Goal: Information Seeking & Learning: Learn about a topic

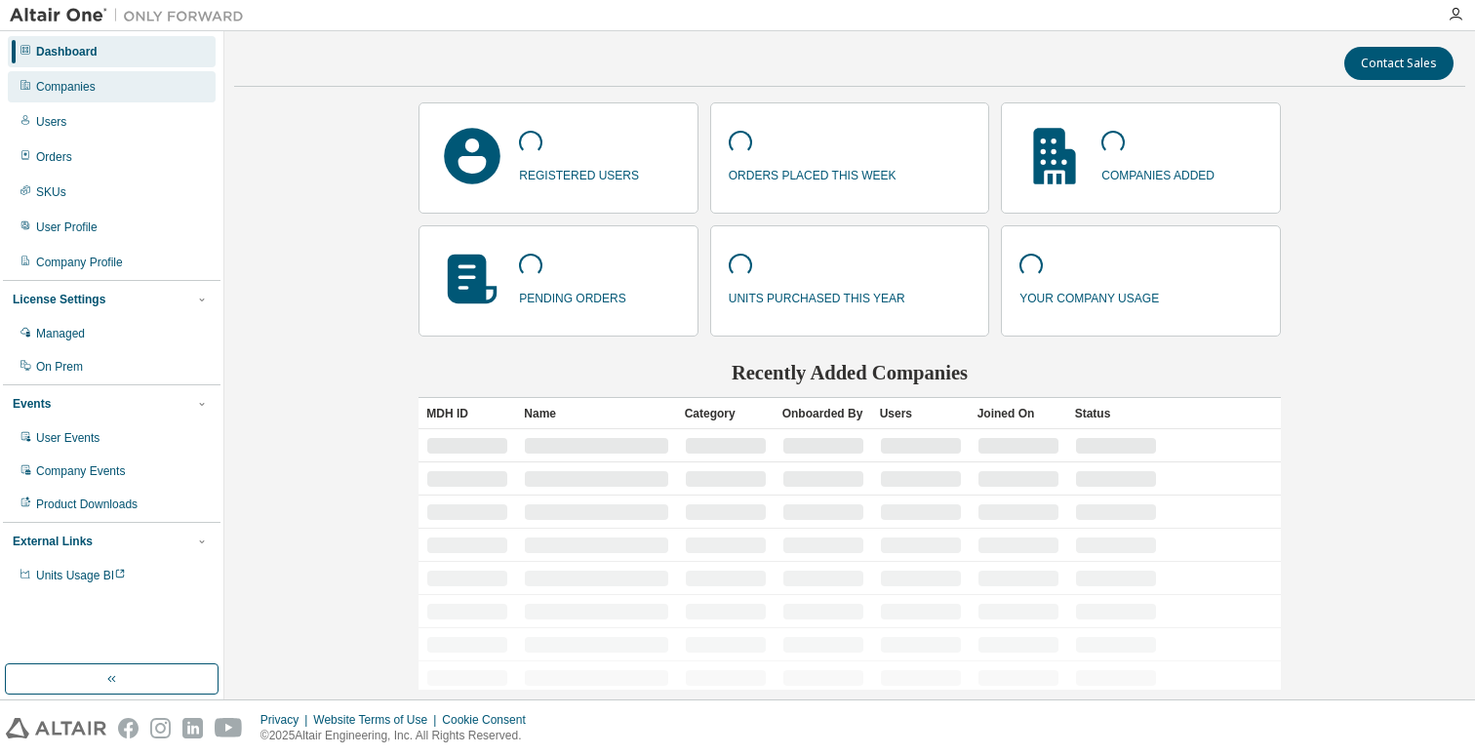
click at [105, 92] on div "Companies" at bounding box center [112, 86] width 208 height 31
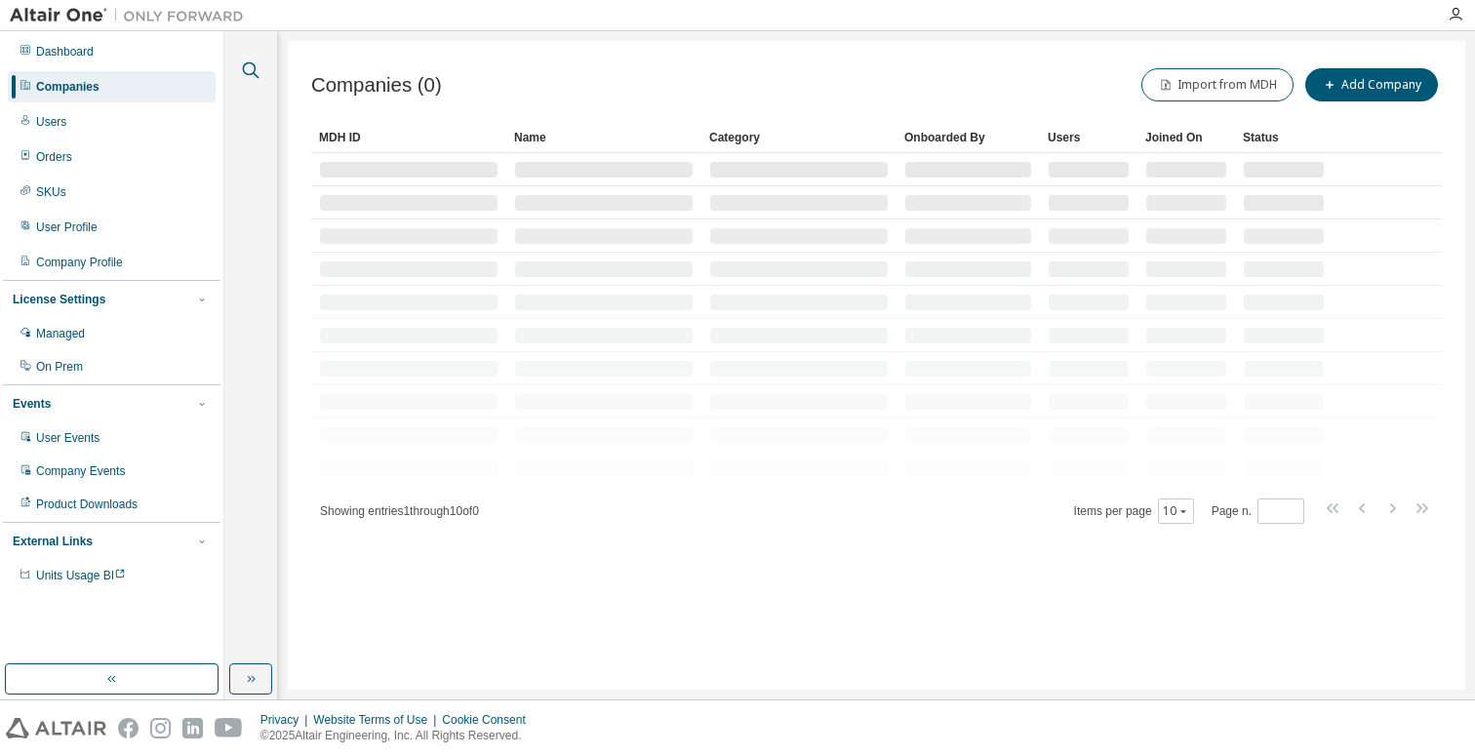
click at [253, 69] on icon "button" at bounding box center [250, 70] width 23 height 23
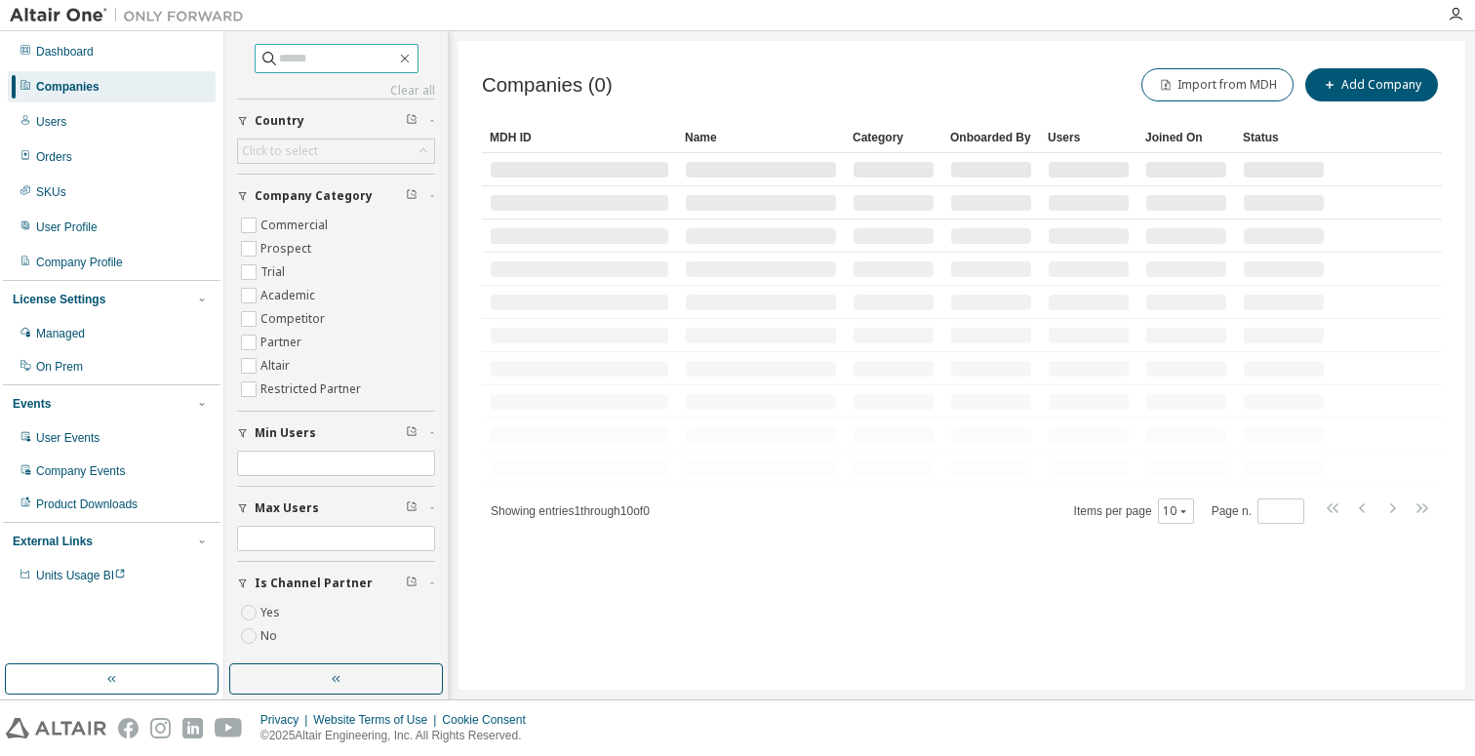
click at [282, 58] on input "text" at bounding box center [337, 59] width 117 height 20
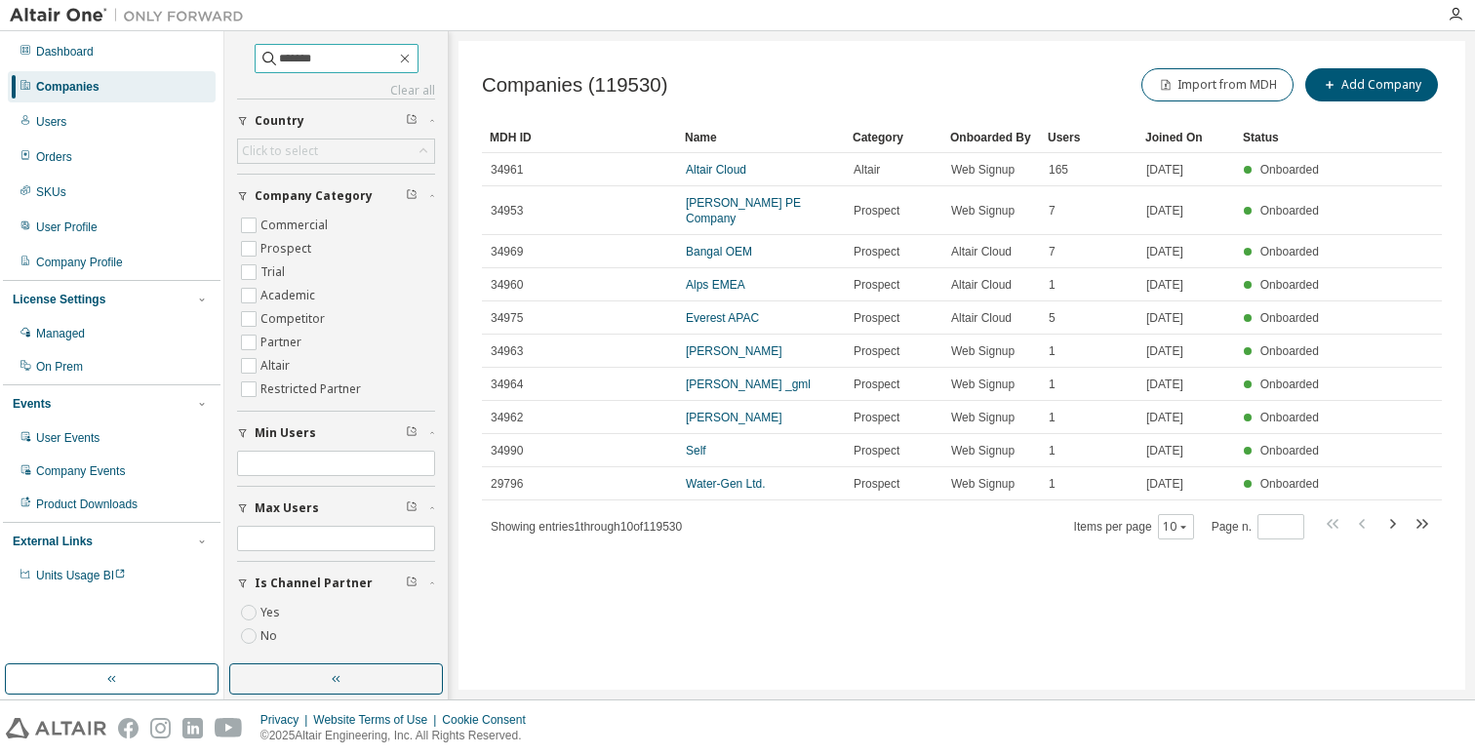
type input "*******"
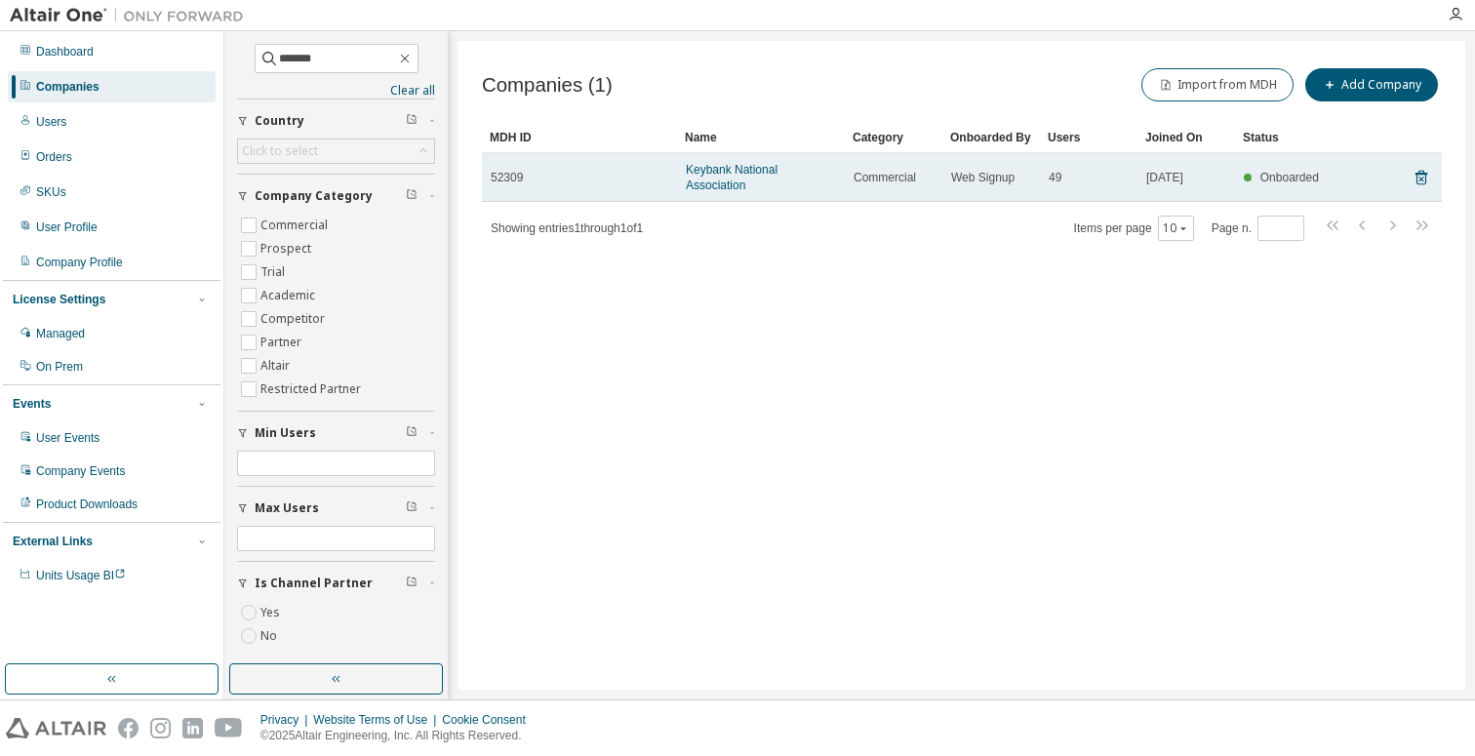
click at [658, 173] on div "52309" at bounding box center [580, 178] width 178 height 16
click at [694, 171] on link "Keybank National Association" at bounding box center [732, 177] width 92 height 29
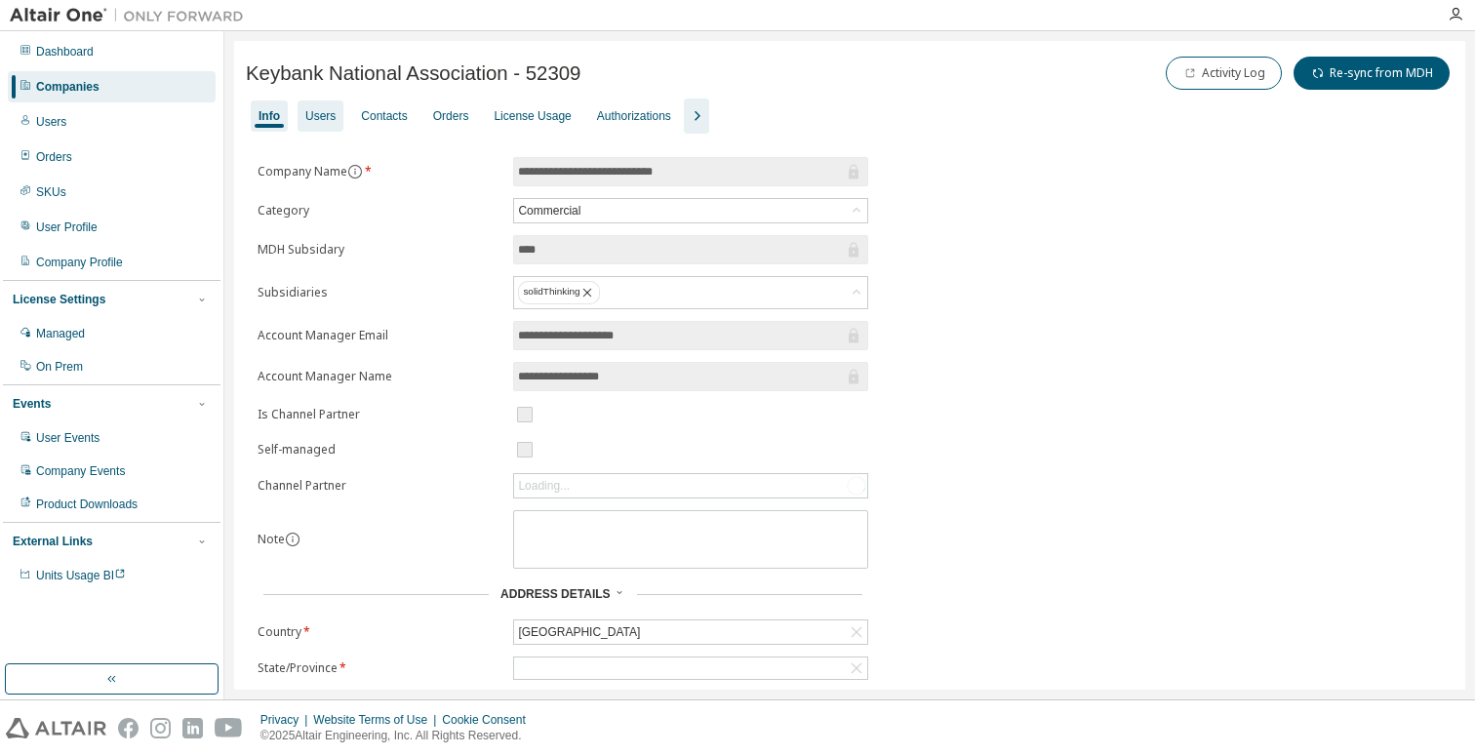
click at [332, 114] on div "Users" at bounding box center [320, 116] width 30 height 16
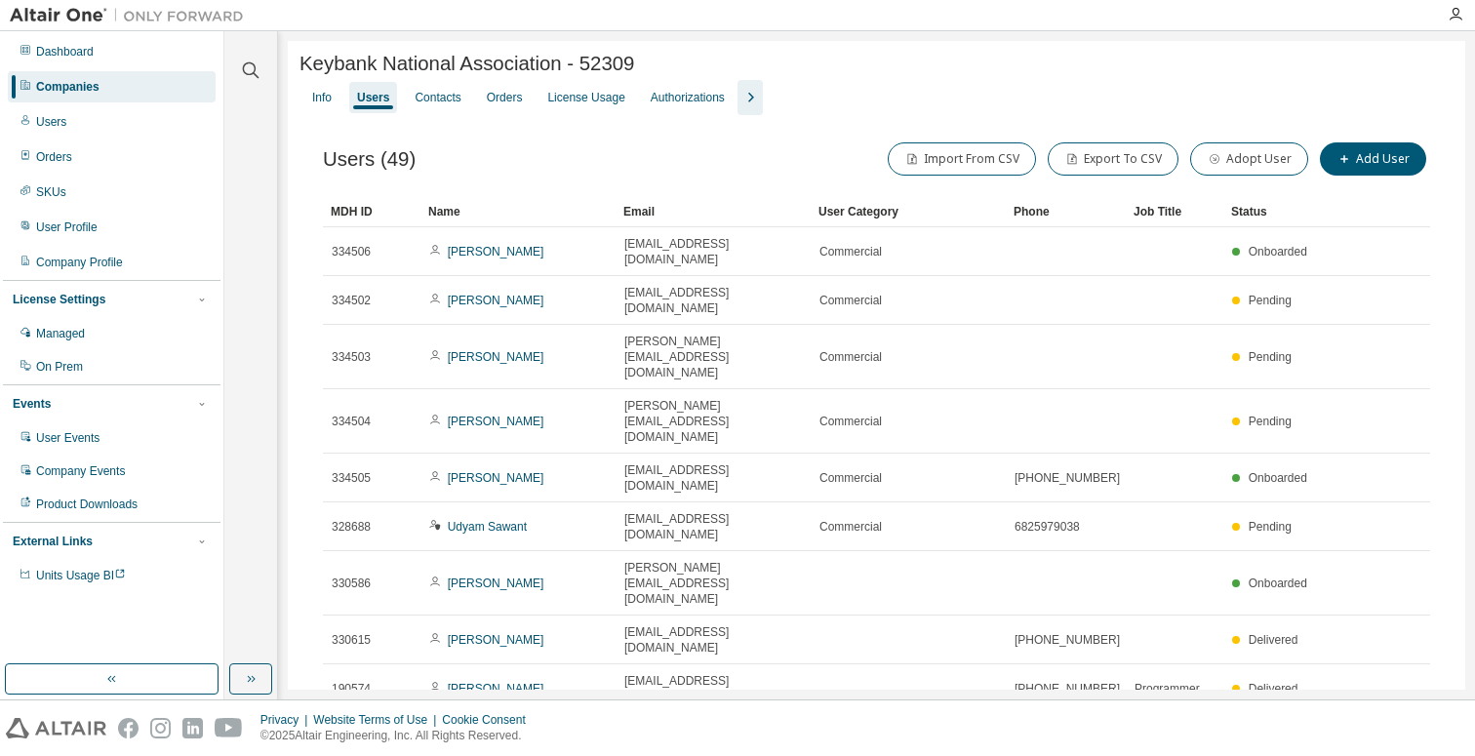
click at [544, 96] on div "Info Users Contacts Orders License Usage Authorizations" at bounding box center [876, 97] width 1154 height 35
click at [580, 99] on div "License Usage" at bounding box center [585, 98] width 77 height 16
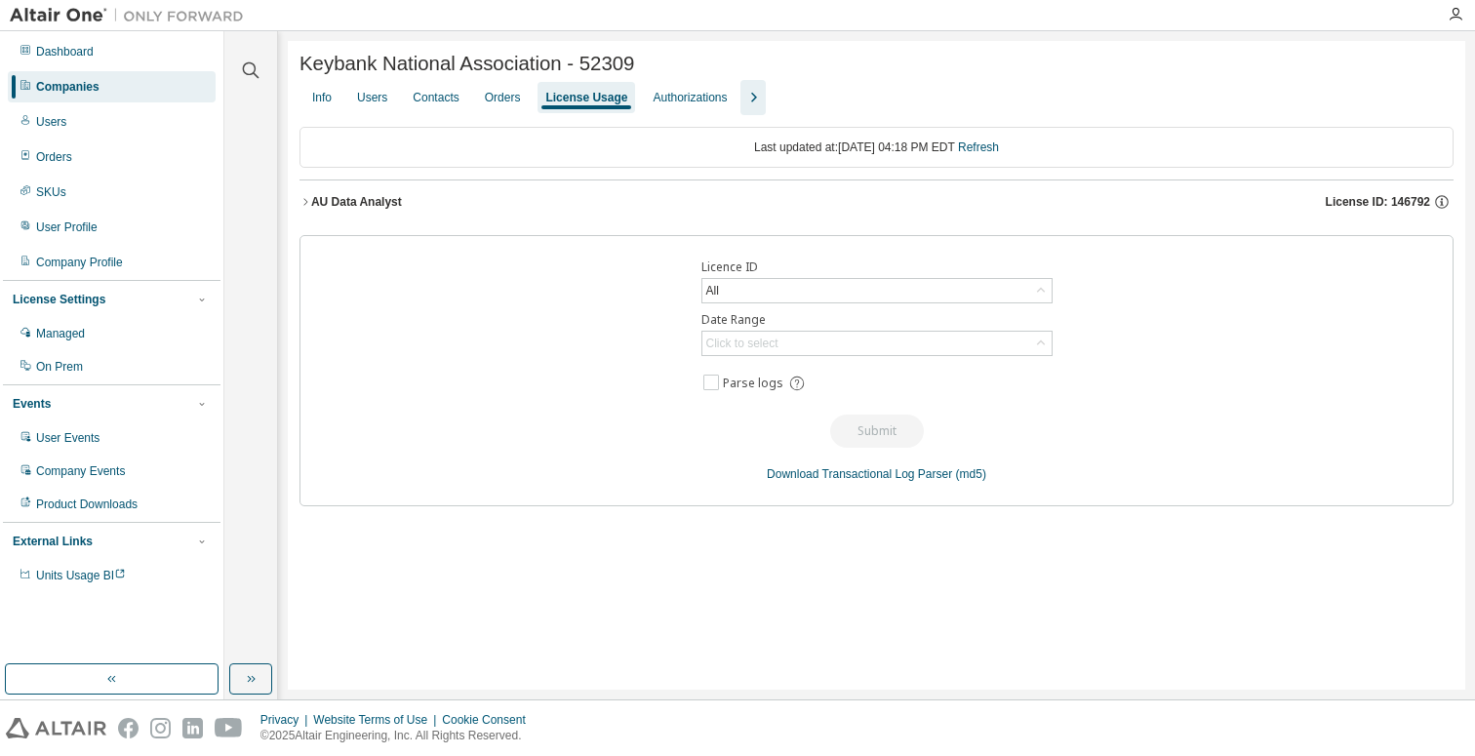
click at [309, 199] on icon "button" at bounding box center [305, 202] width 12 height 12
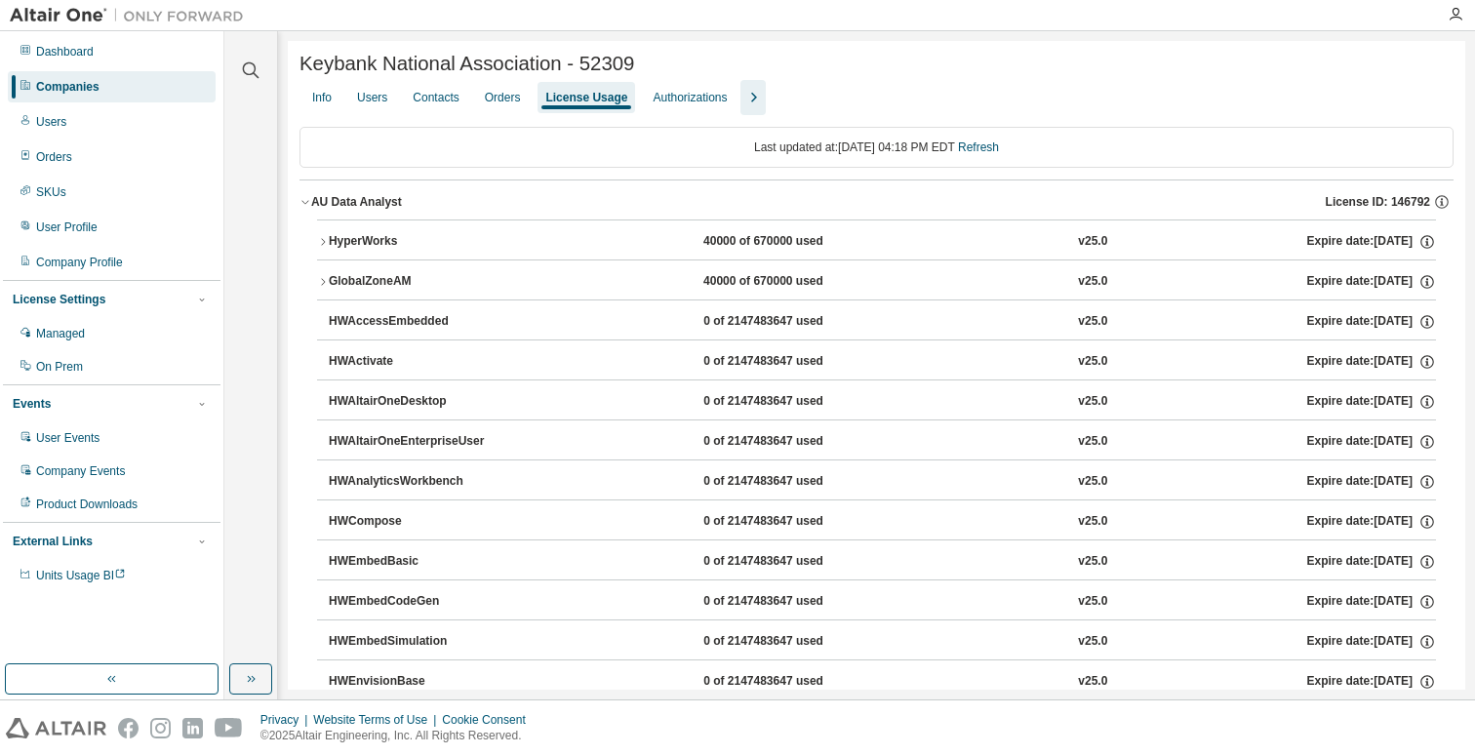
click at [329, 204] on div "AU Data Analyst" at bounding box center [356, 202] width 91 height 16
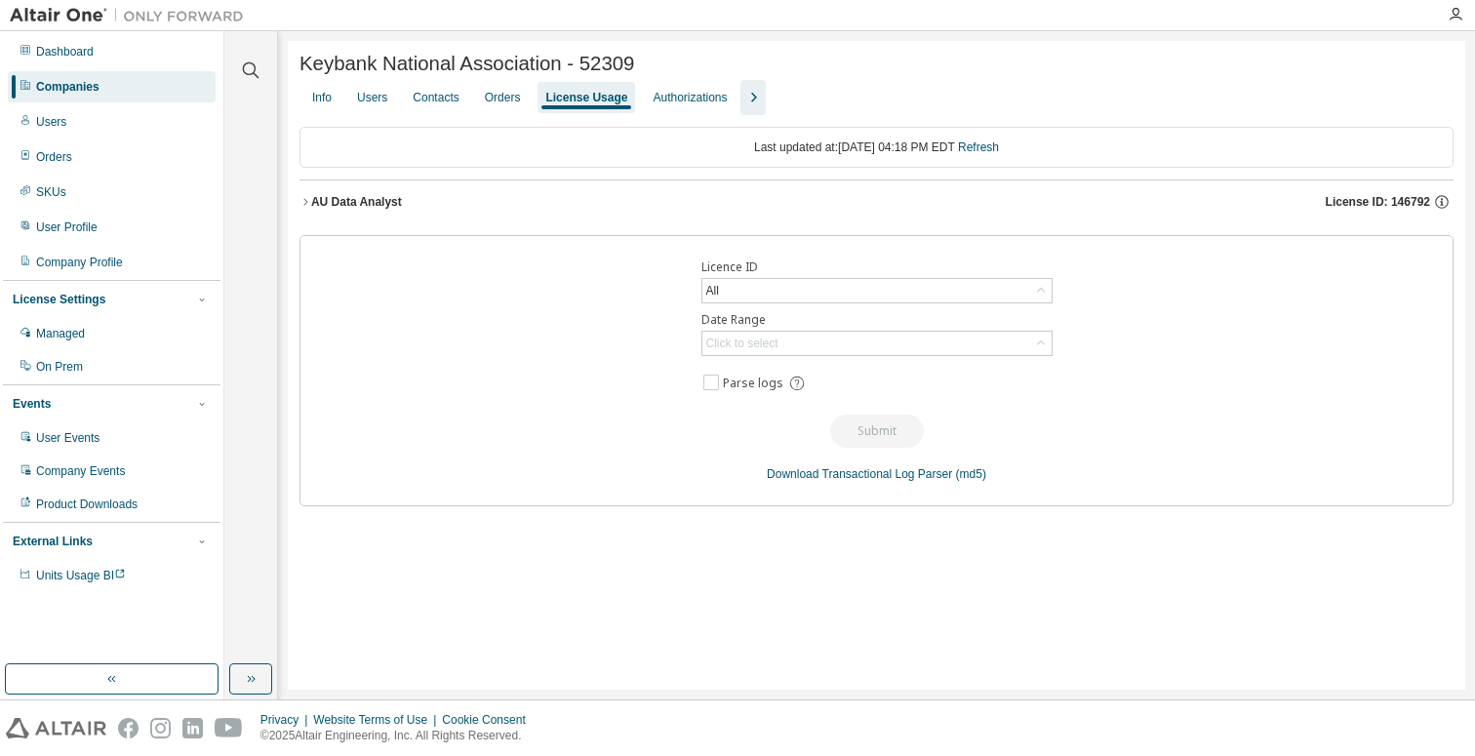
click at [329, 204] on div "AU Data Analyst" at bounding box center [356, 202] width 91 height 16
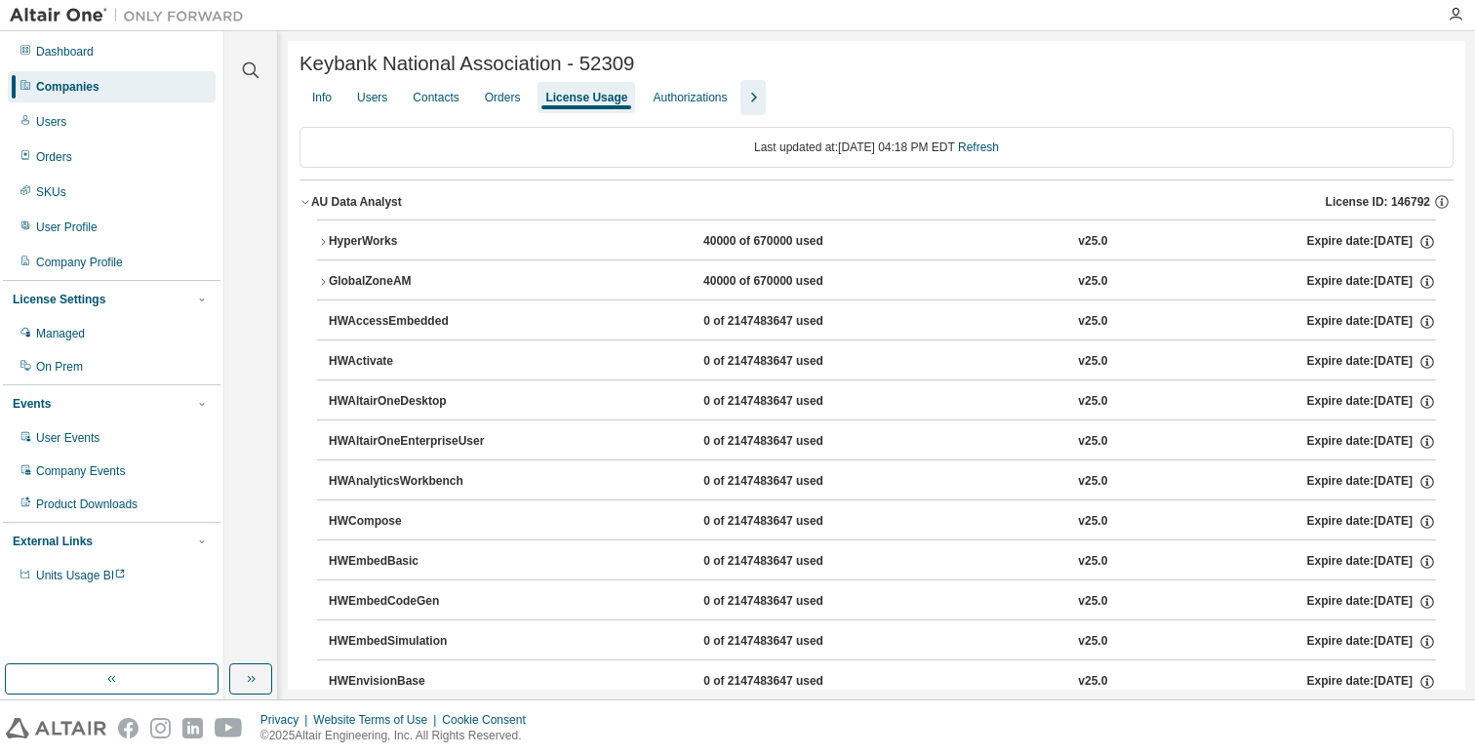
click at [314, 201] on div "AU Data Analyst" at bounding box center [356, 202] width 91 height 16
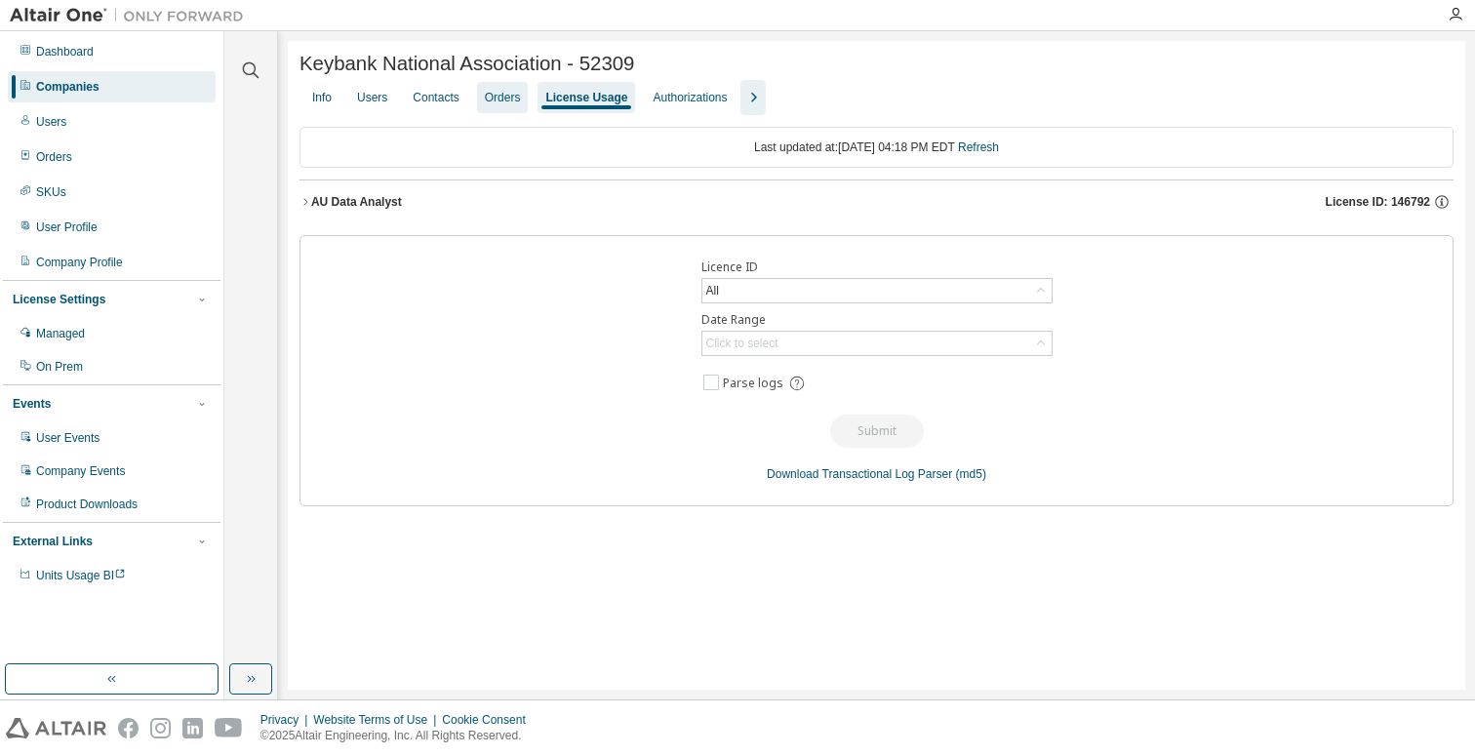
click at [521, 100] on div "Orders" at bounding box center [503, 98] width 36 height 16
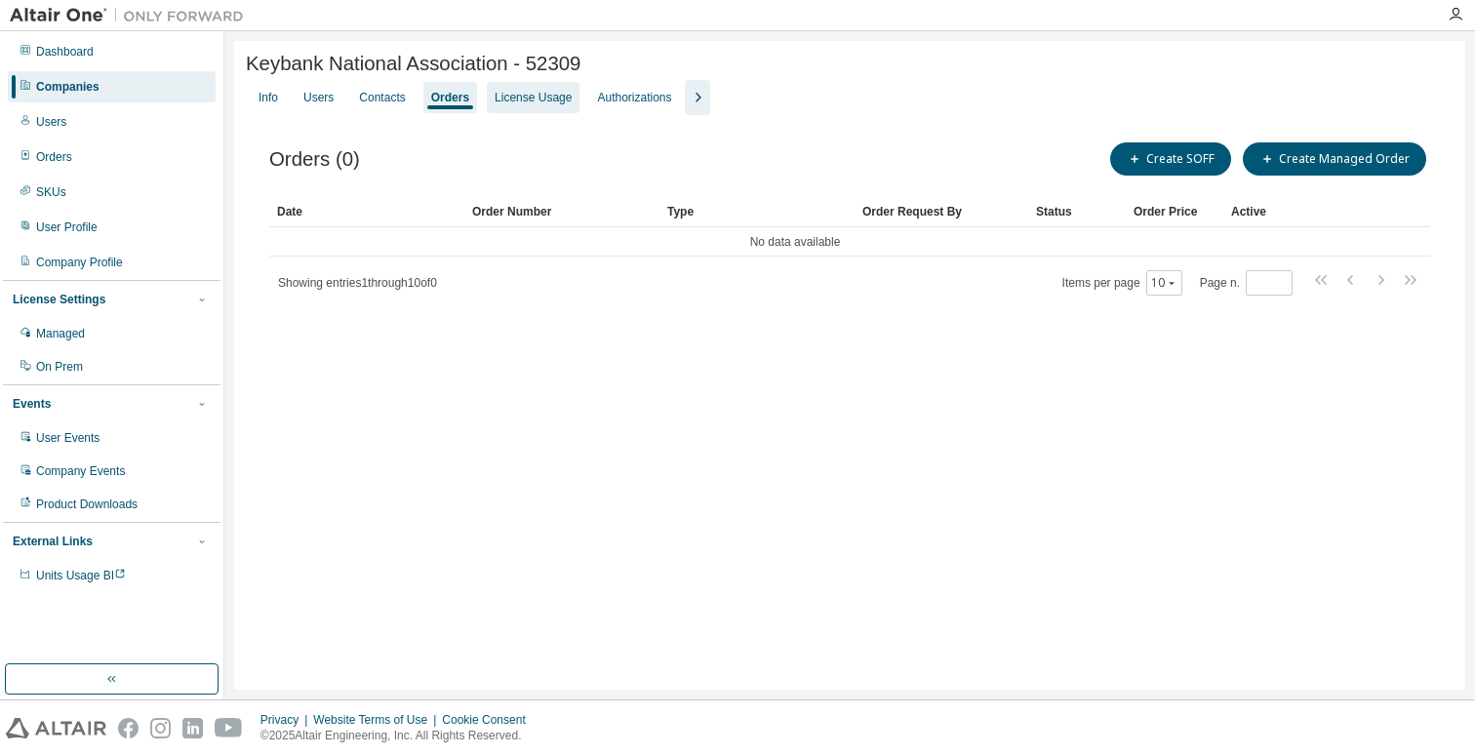
click at [572, 100] on div "License Usage" at bounding box center [533, 98] width 77 height 16
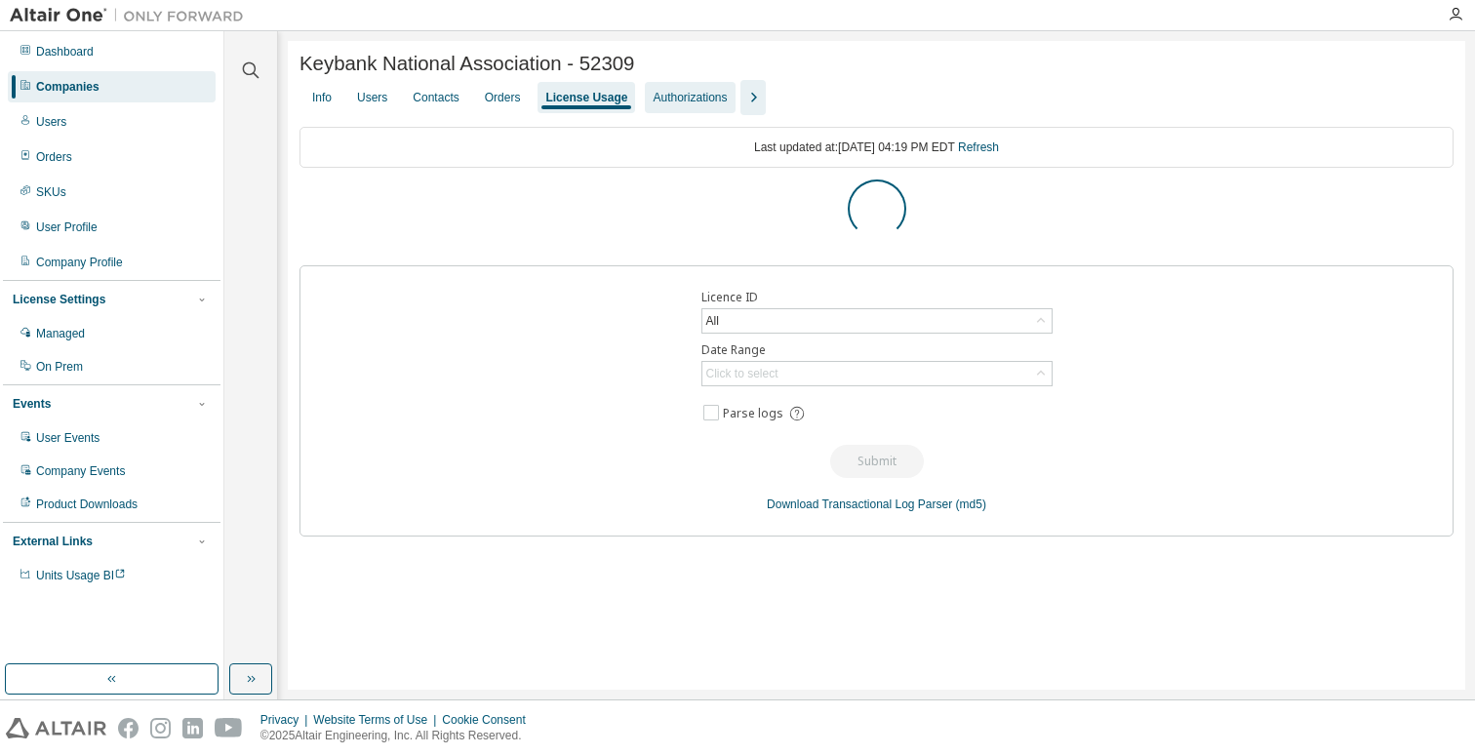
click at [733, 89] on div "Authorizations" at bounding box center [690, 97] width 90 height 31
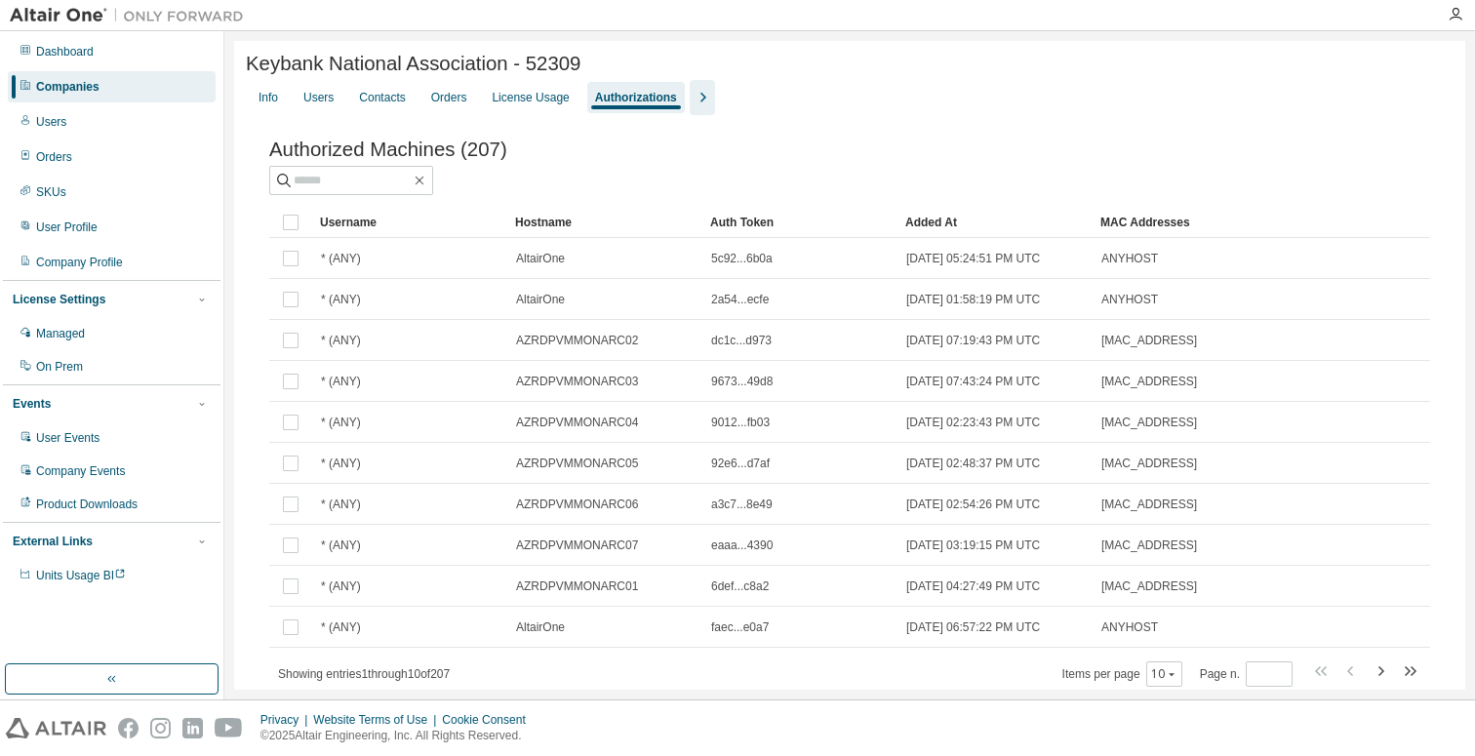
click at [714, 98] on icon "button" at bounding box center [702, 97] width 23 height 23
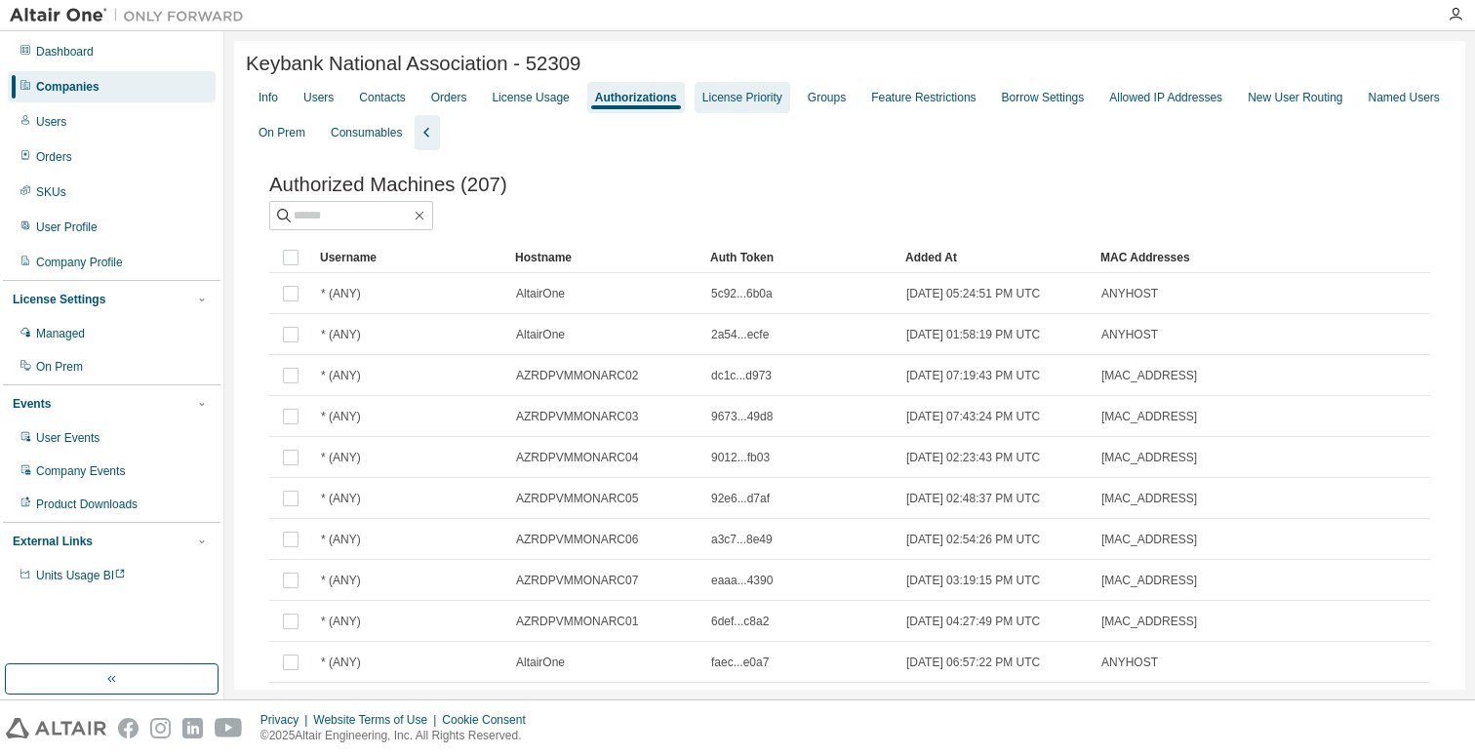
click at [759, 93] on div "License Priority" at bounding box center [742, 98] width 80 height 16
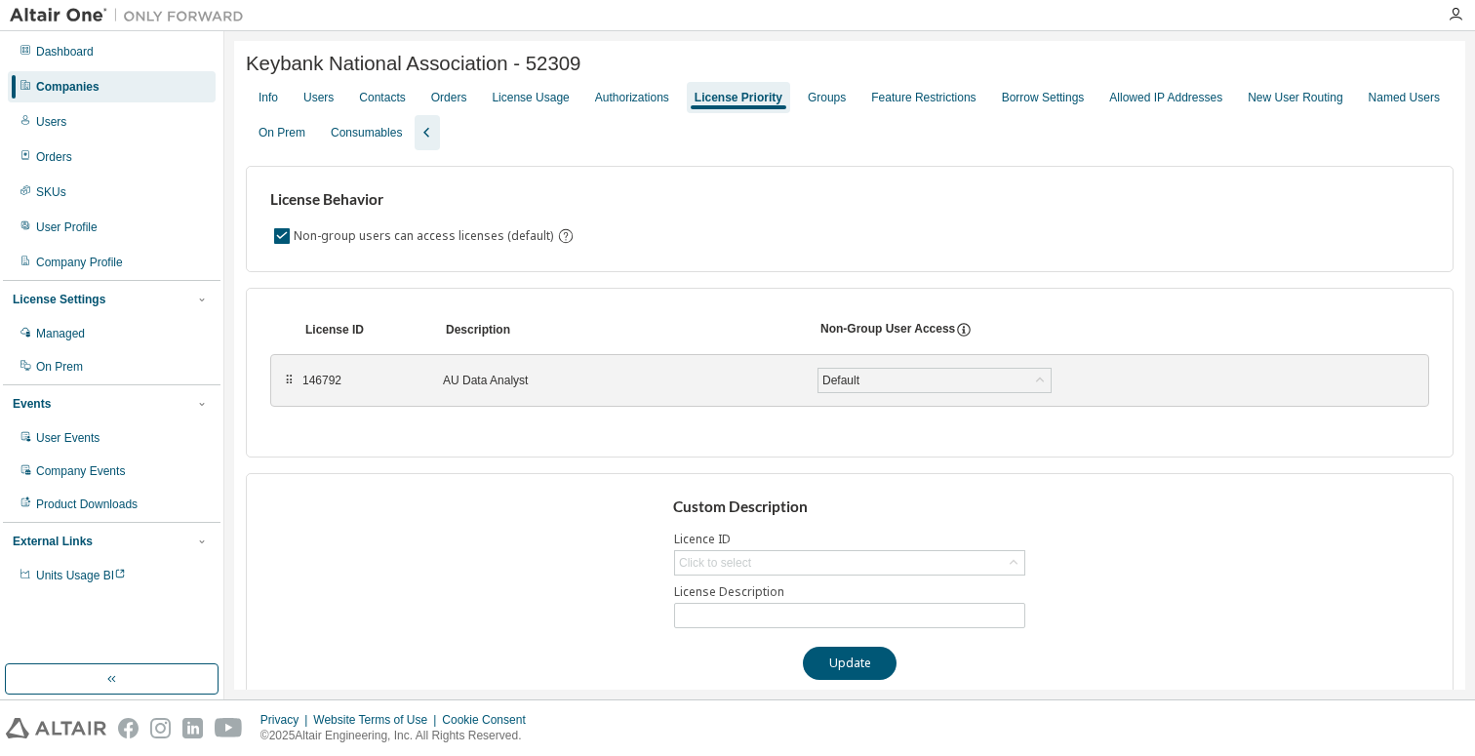
click at [289, 381] on div "⠿" at bounding box center [289, 381] width 12 height 16
click at [320, 385] on div "146792" at bounding box center [360, 381] width 117 height 16
click at [648, 99] on div "Authorizations" at bounding box center [632, 98] width 74 height 16
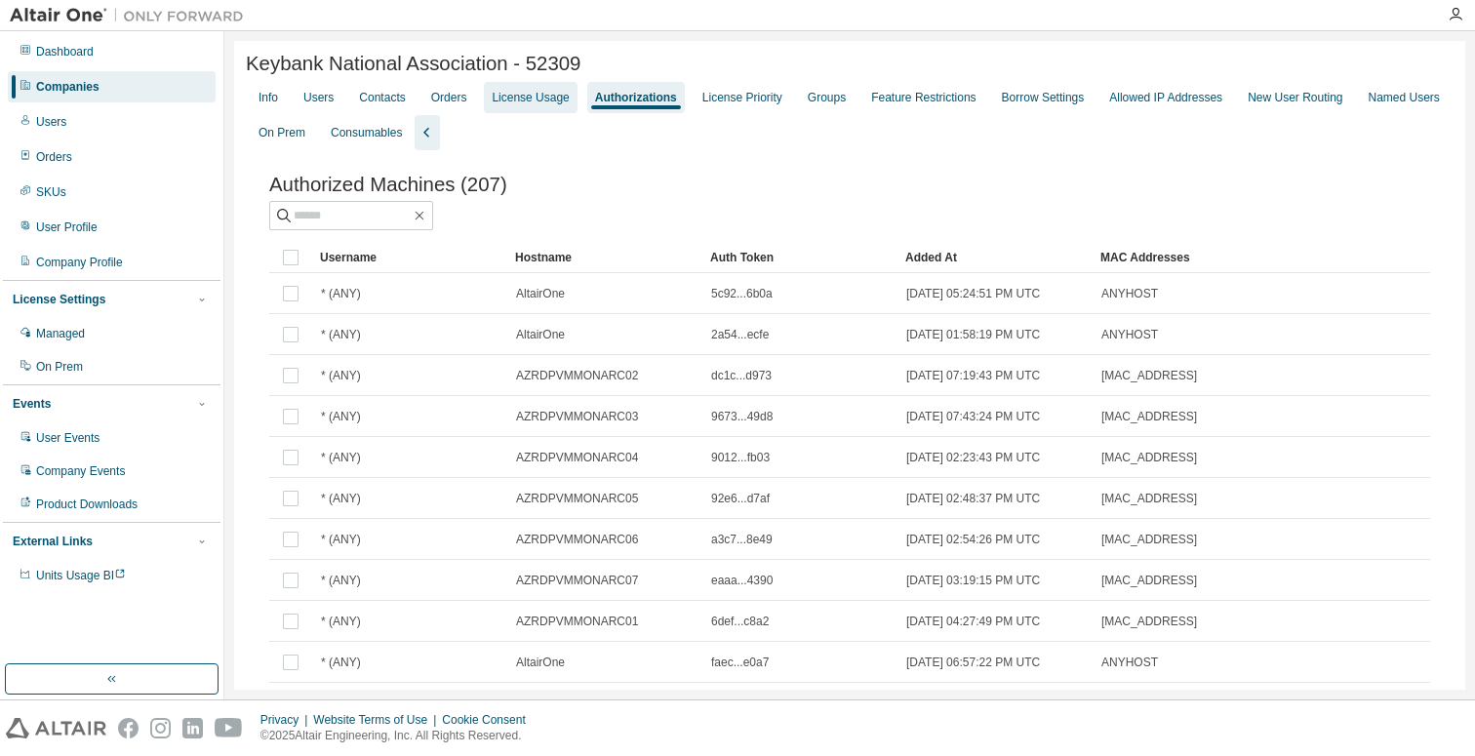
click at [557, 96] on div "License Usage" at bounding box center [530, 98] width 77 height 16
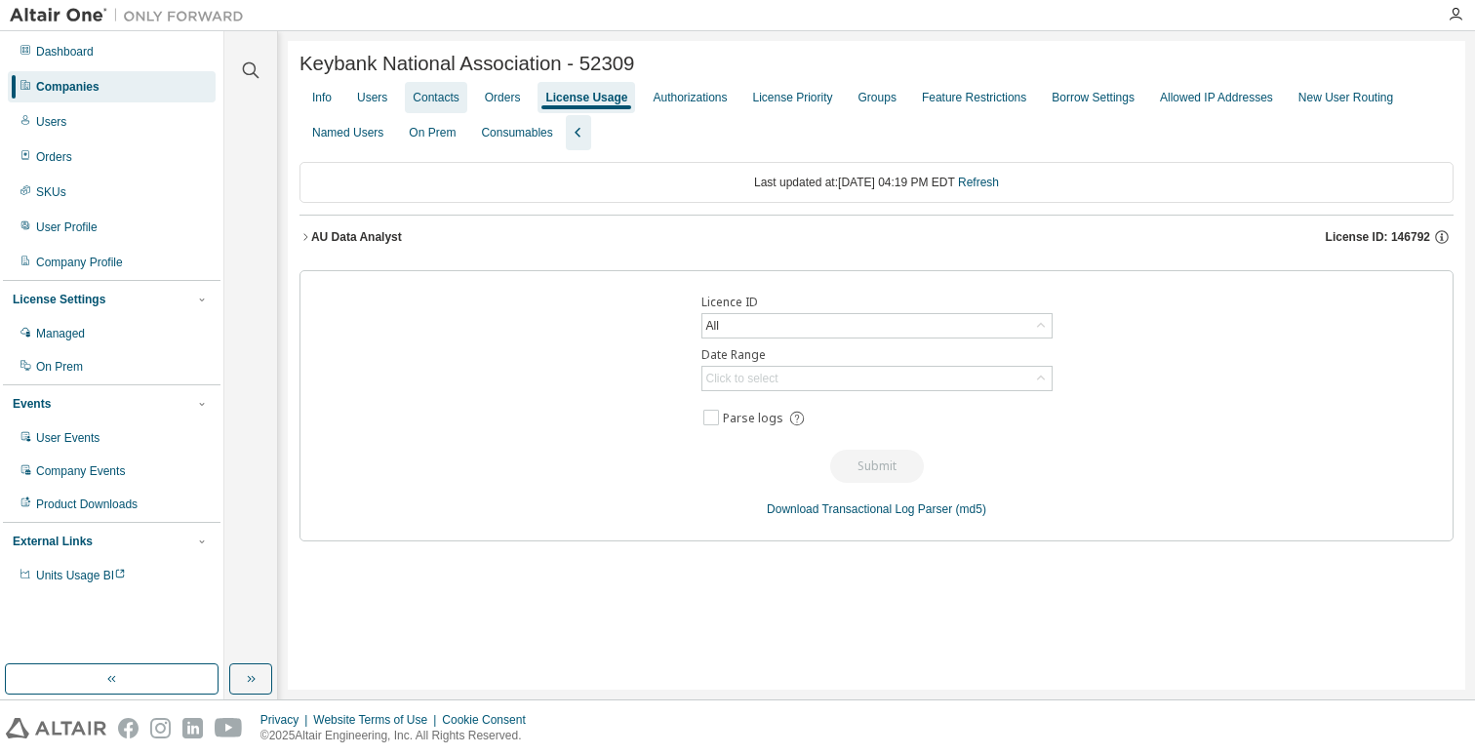
click at [444, 101] on div "Contacts" at bounding box center [436, 98] width 46 height 16
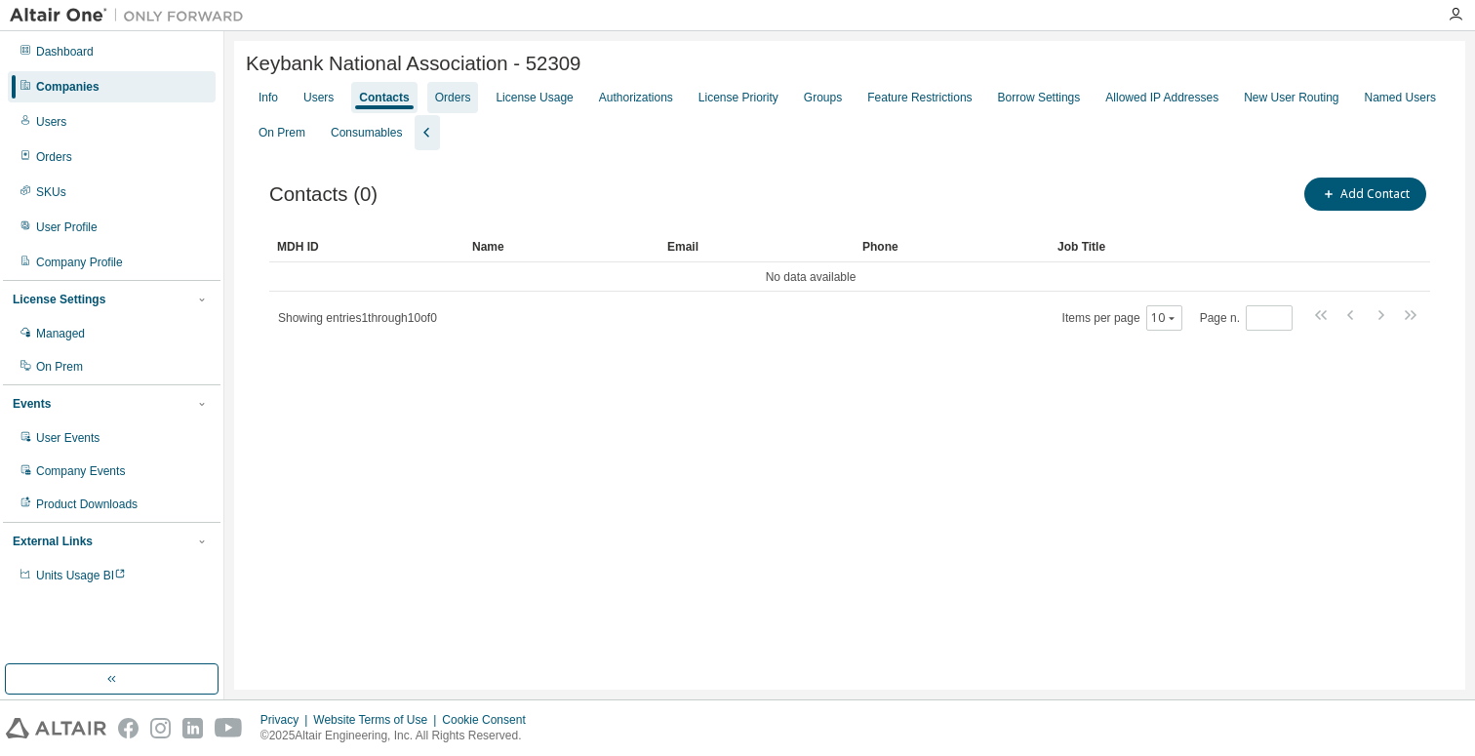
click at [479, 101] on div "Orders" at bounding box center [453, 97] width 52 height 31
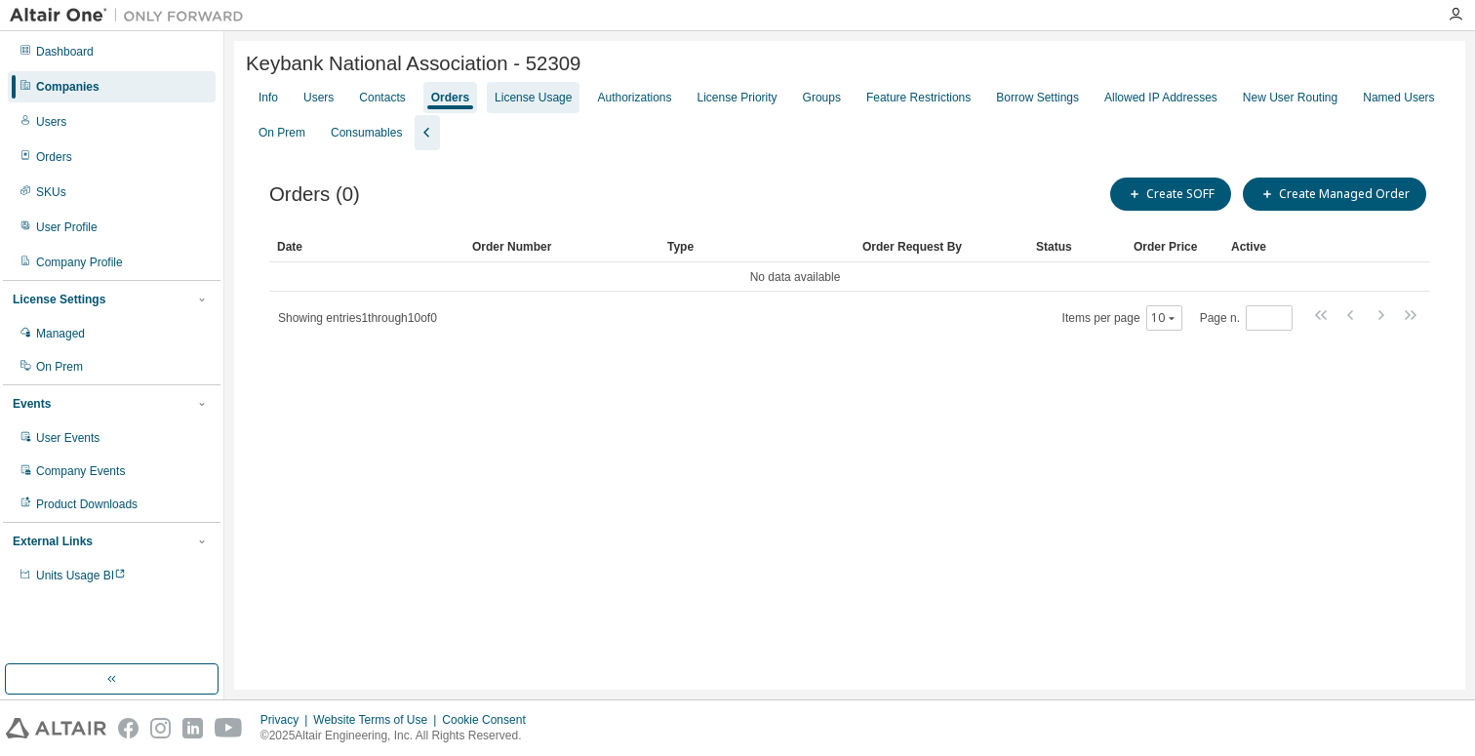
click at [528, 101] on div "License Usage" at bounding box center [533, 98] width 77 height 16
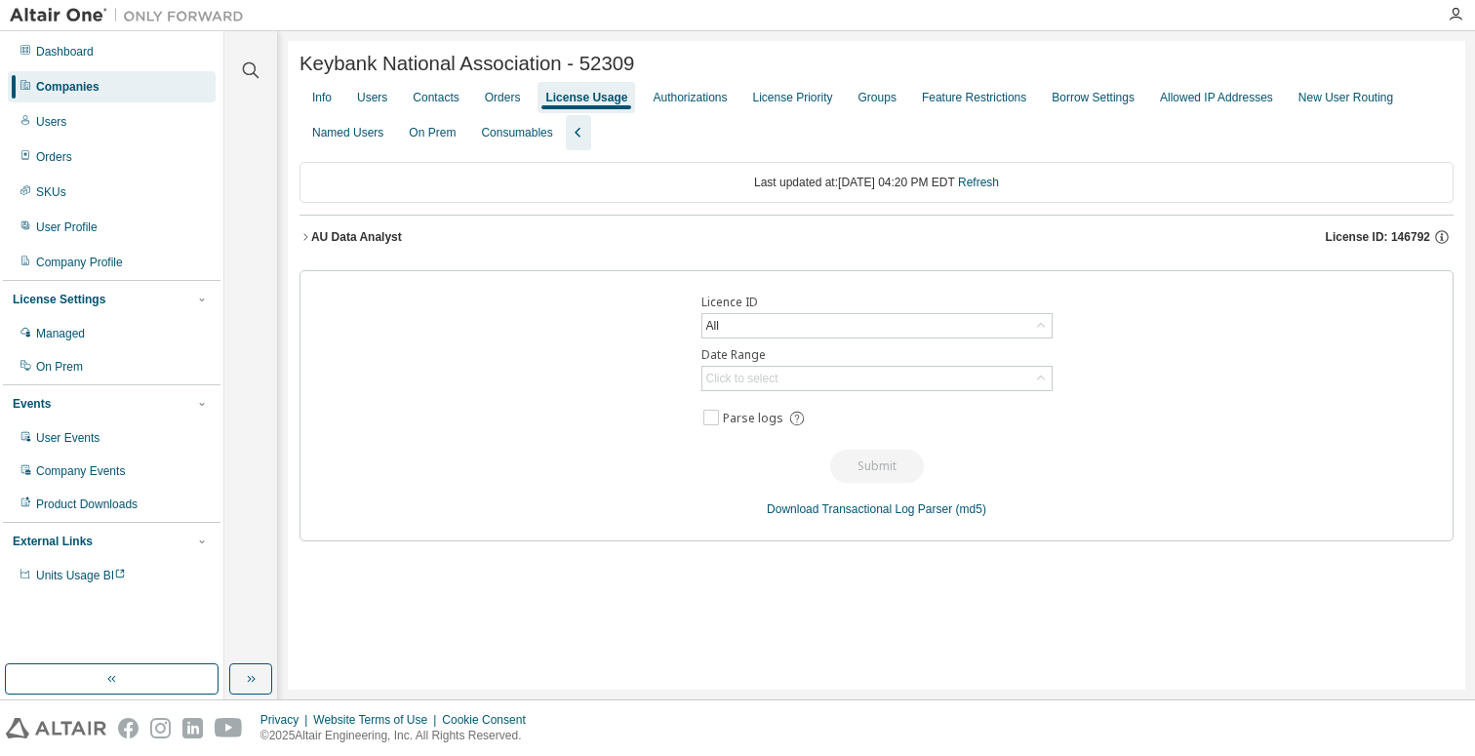
click at [305, 239] on icon "button" at bounding box center [305, 237] width 12 height 12
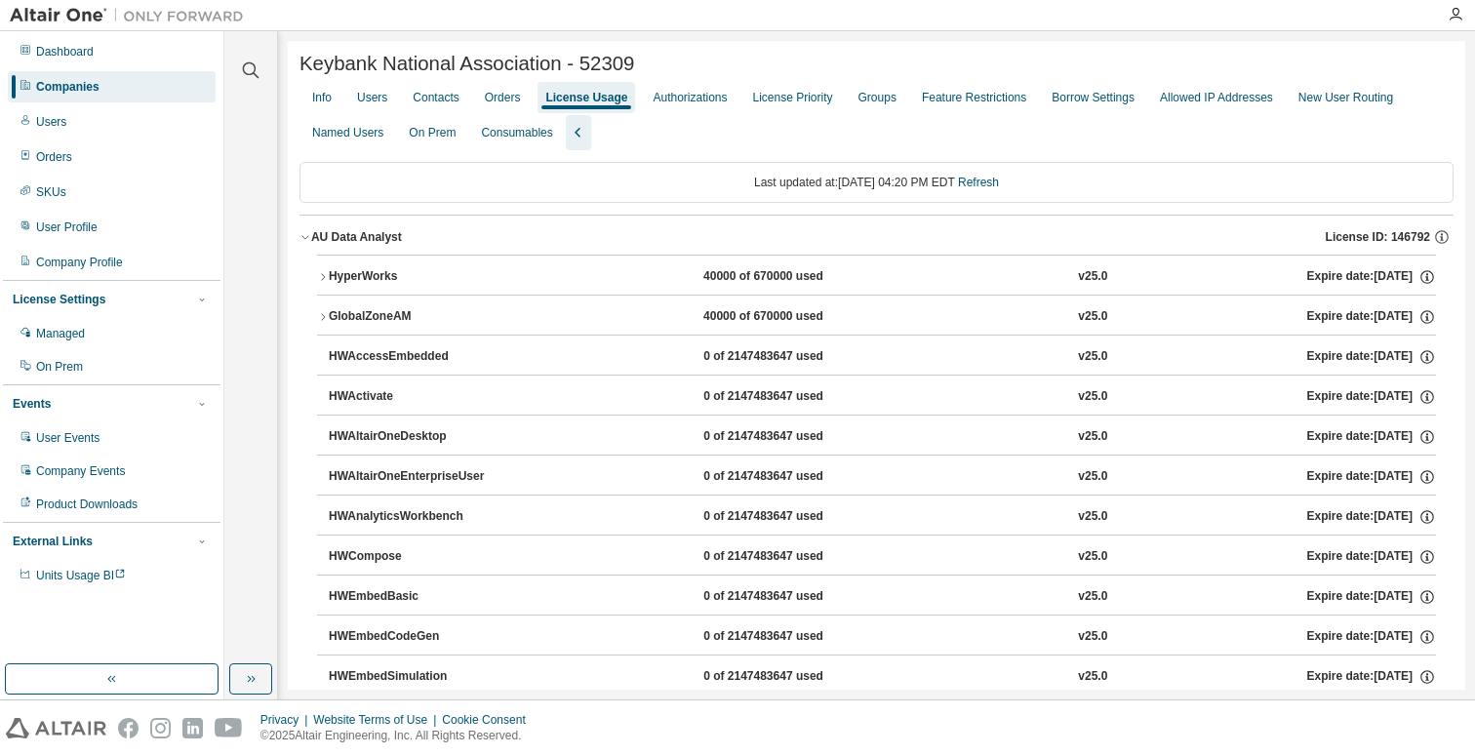
click at [317, 276] on icon "button" at bounding box center [323, 277] width 12 height 12
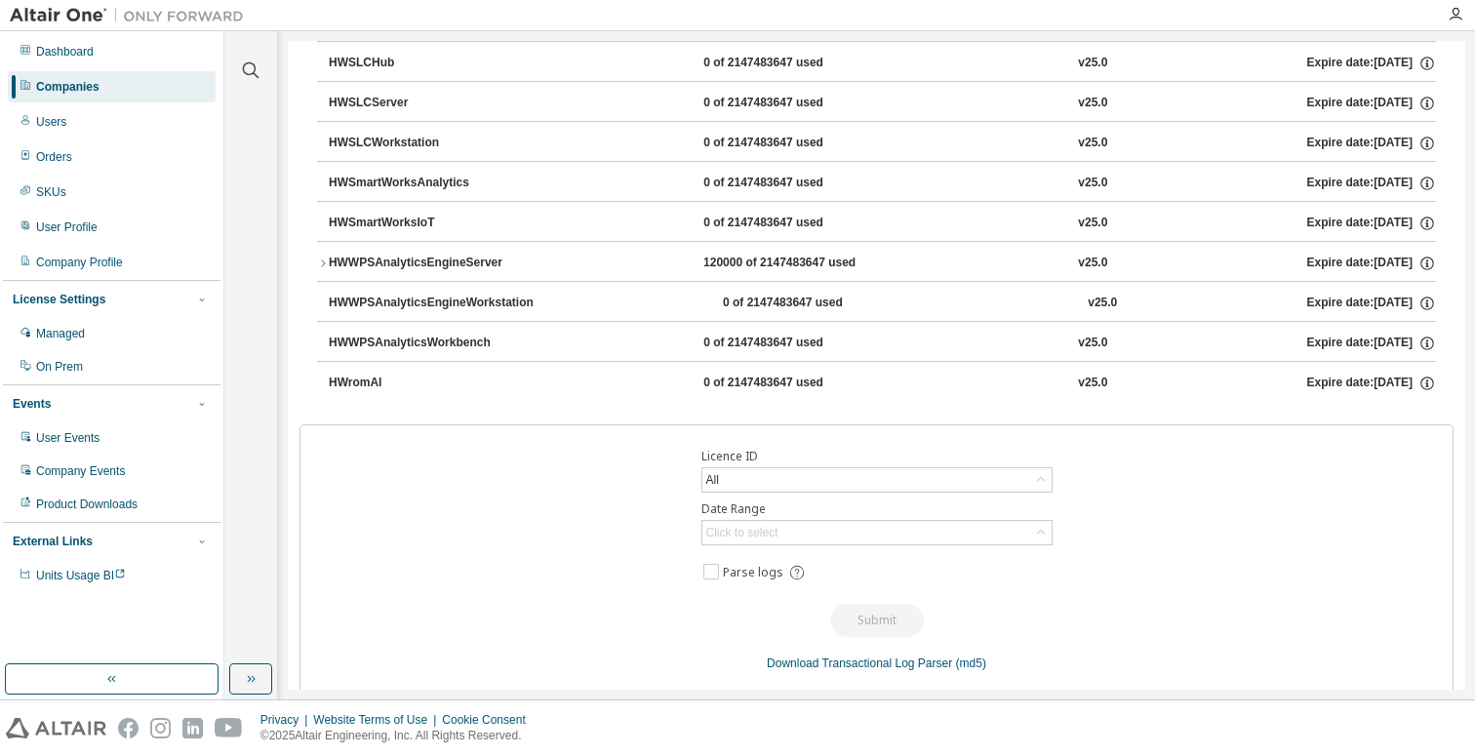
scroll to position [1846, 0]
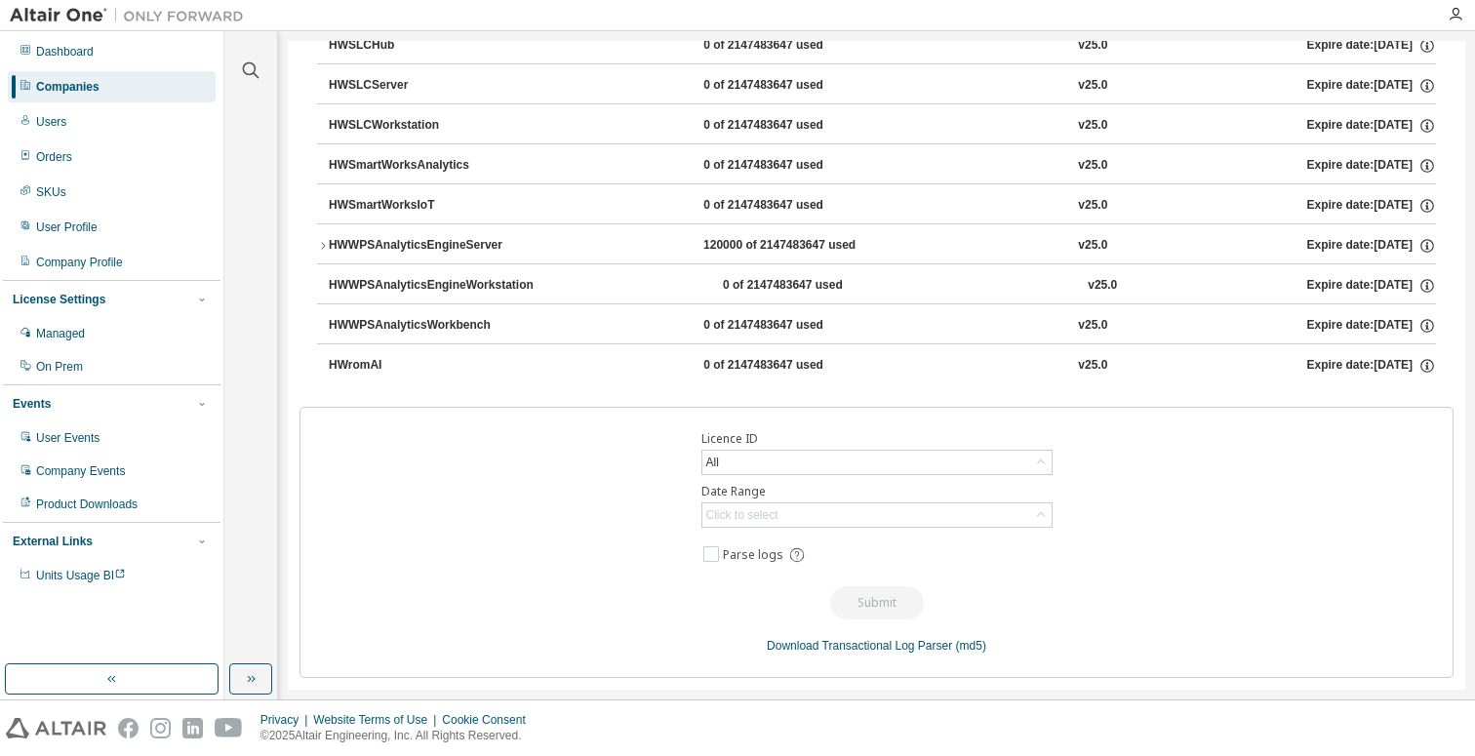
click at [322, 241] on icon "button" at bounding box center [323, 246] width 12 height 12
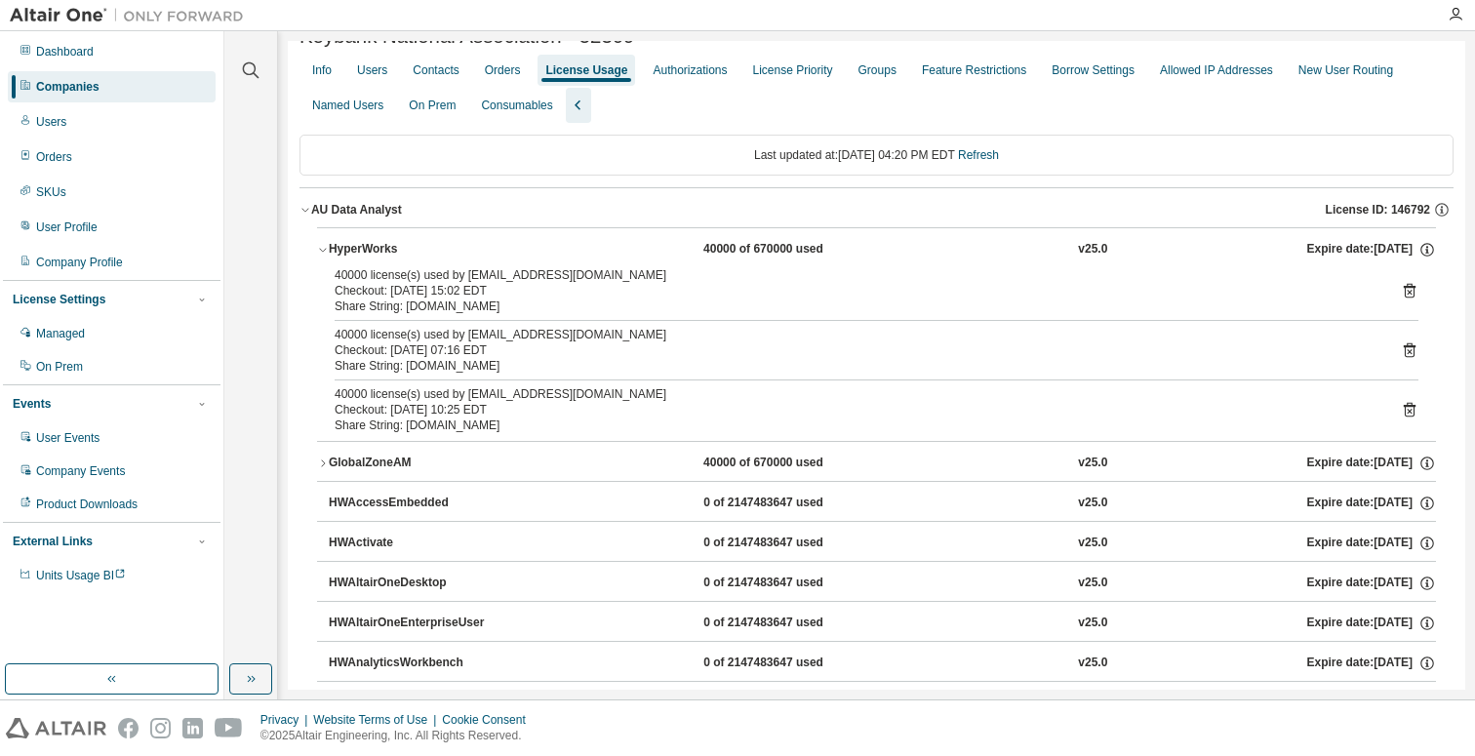
scroll to position [0, 0]
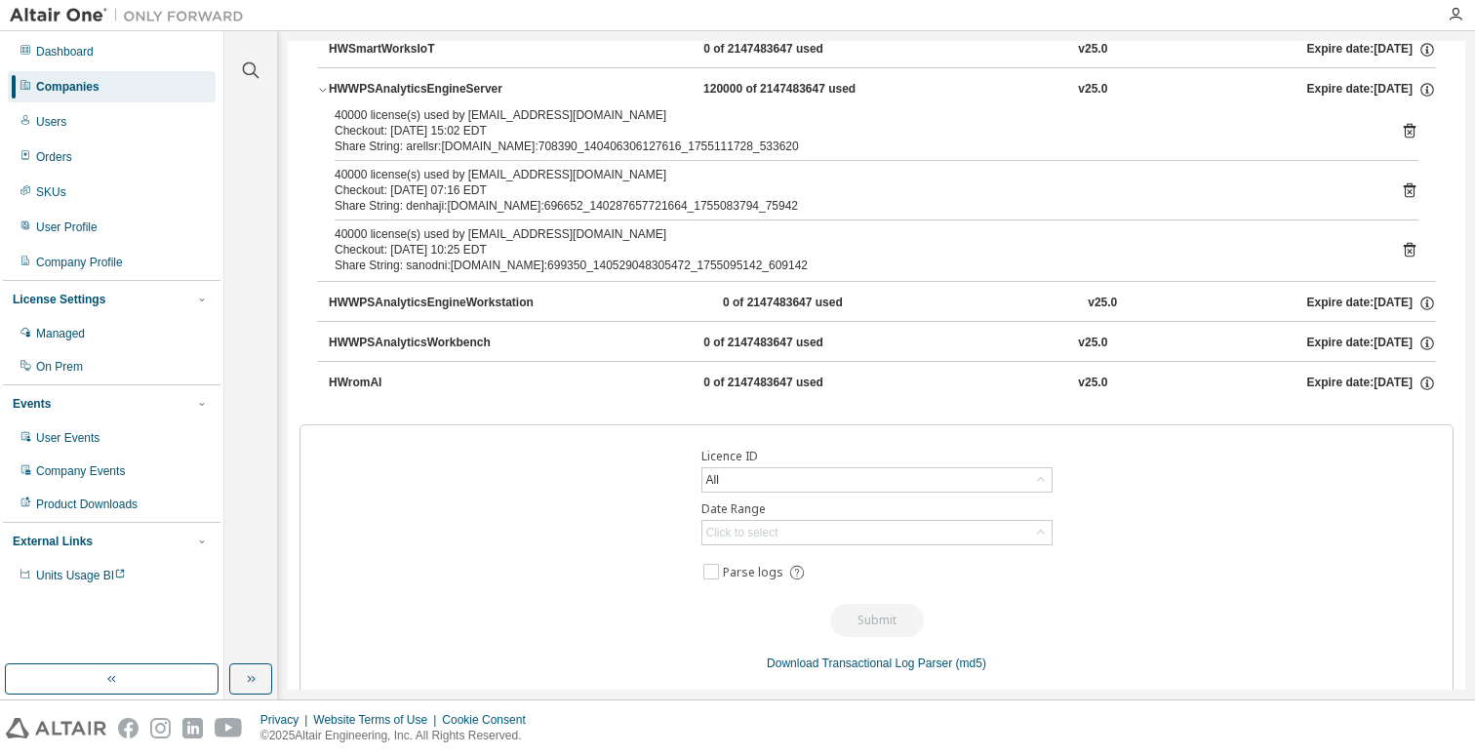
scroll to position [2019, 0]
